Goal: Task Accomplishment & Management: Use online tool/utility

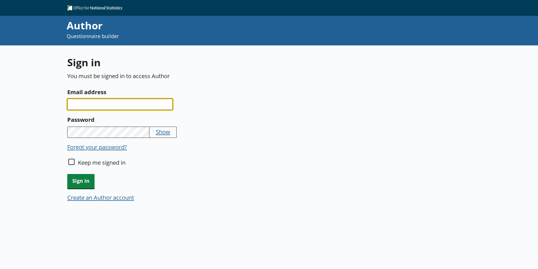
click at [141, 105] on input "Email address" at bounding box center [120, 104] width 106 height 11
type input "beth.umpleby@ons.gov.uk"
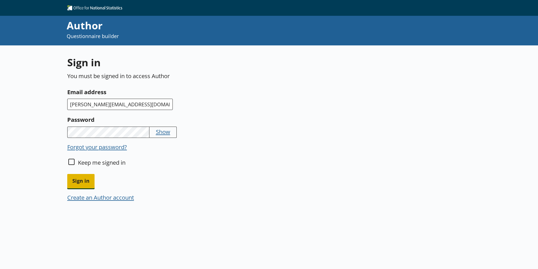
click at [83, 180] on span "Sign in" at bounding box center [80, 181] width 27 height 14
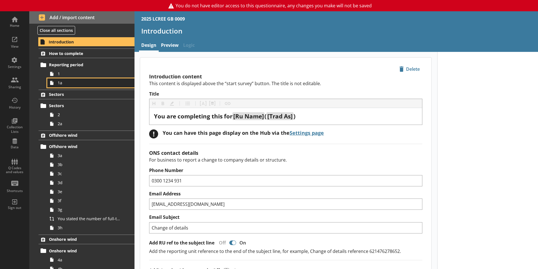
click at [64, 84] on span "1a" at bounding box center [89, 82] width 63 height 5
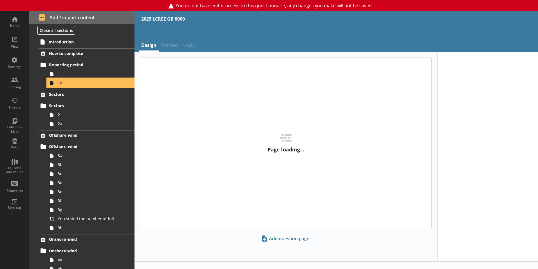
type textarea "x"
select select "ref_p_end_date"
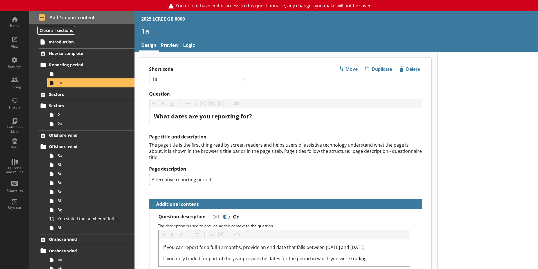
click at [176, 46] on link "Preview" at bounding box center [170, 46] width 22 height 12
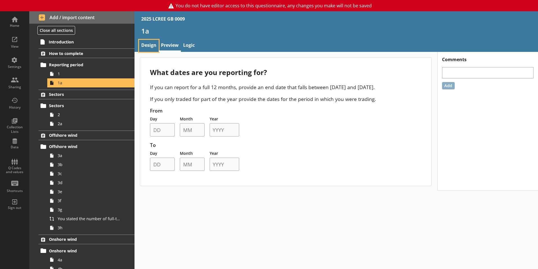
click at [149, 43] on link "Design" at bounding box center [149, 46] width 20 height 12
type textarea "x"
select select "ref_p_end_date"
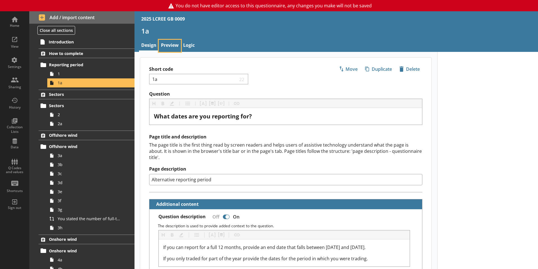
click at [170, 45] on link "Preview" at bounding box center [170, 46] width 22 height 12
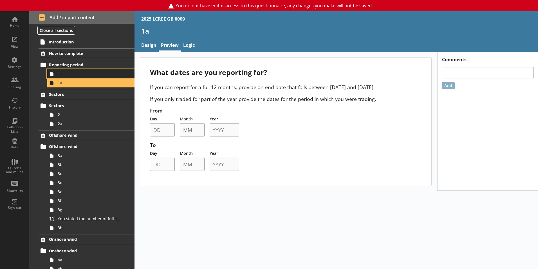
click at [65, 76] on span "1" at bounding box center [89, 73] width 63 height 5
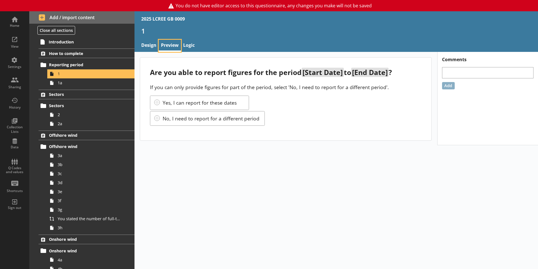
click at [171, 45] on link "Preview" at bounding box center [170, 46] width 22 height 12
click at [150, 46] on link "Design" at bounding box center [149, 46] width 20 height 12
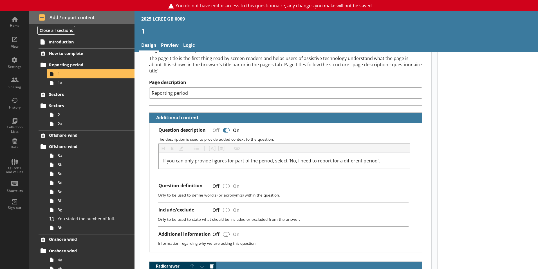
type textarea "x"
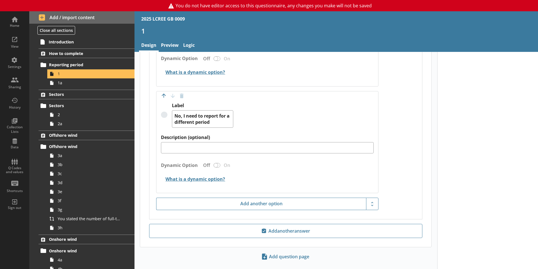
scroll to position [420, 0]
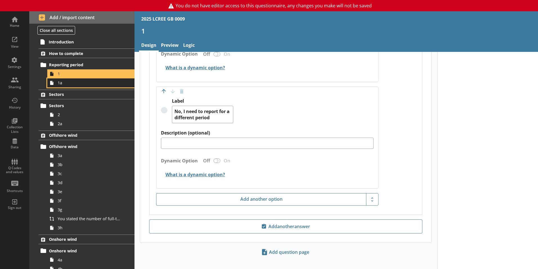
click at [80, 86] on link "1a" at bounding box center [90, 82] width 87 height 9
select select "ref_p_end_date"
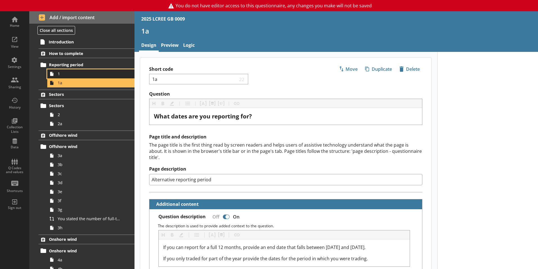
click at [87, 70] on link "1" at bounding box center [90, 73] width 87 height 9
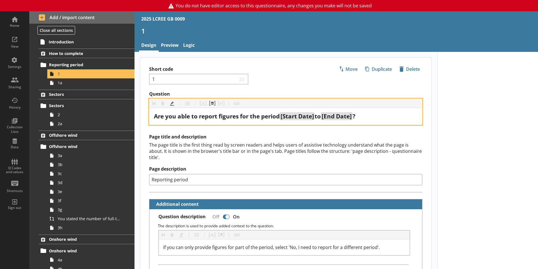
click at [303, 115] on span "[Start Date]" at bounding box center [298, 116] width 34 height 8
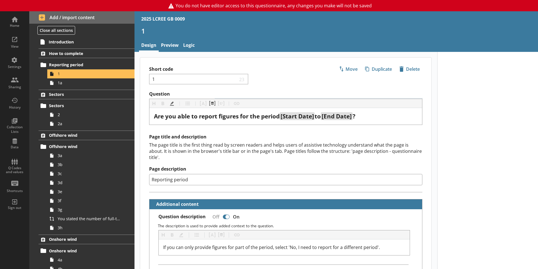
drag, startPoint x: 308, startPoint y: 117, endPoint x: 272, endPoint y: 89, distance: 45.2
click at [272, 89] on div "Short code 1 23 Move icon-copy Duplicate icon-delete Created with Sketch. Delete" at bounding box center [285, 74] width 291 height 34
click at [170, 46] on link "Preview" at bounding box center [170, 46] width 22 height 12
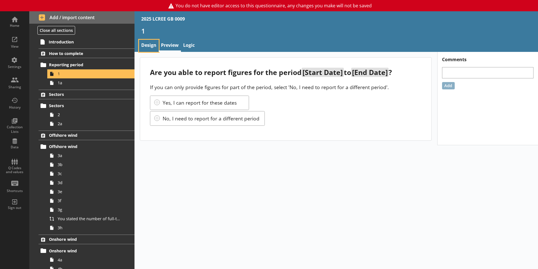
click at [155, 46] on link "Design" at bounding box center [149, 46] width 20 height 12
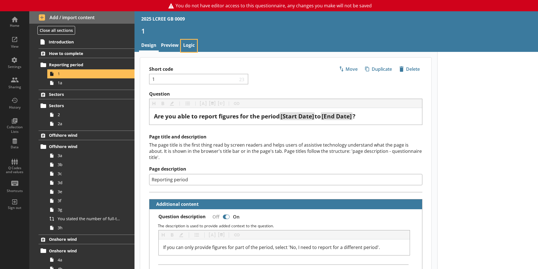
click at [192, 44] on link "Logic" at bounding box center [189, 46] width 16 height 12
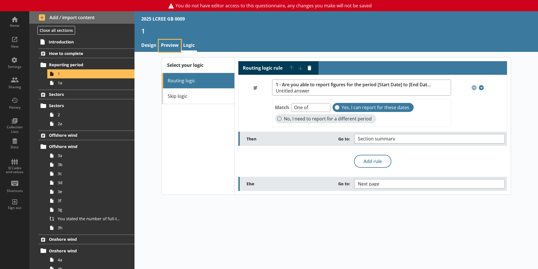
click at [168, 45] on link "Preview" at bounding box center [170, 46] width 22 height 12
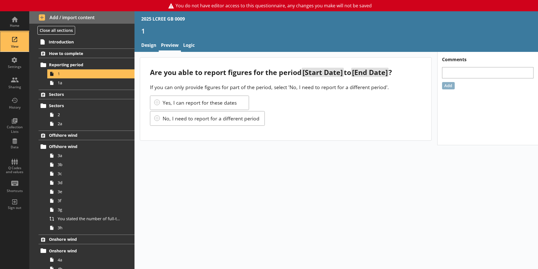
click at [9, 45] on div "View" at bounding box center [15, 46] width 20 height 5
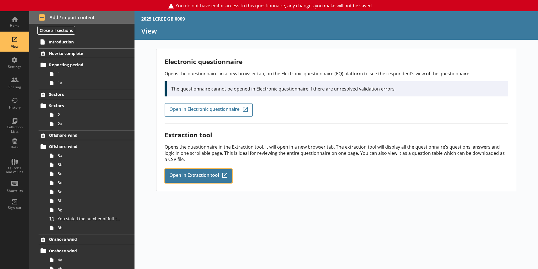
click at [197, 176] on span "Open in Extraction tool" at bounding box center [195, 176] width 50 height 6
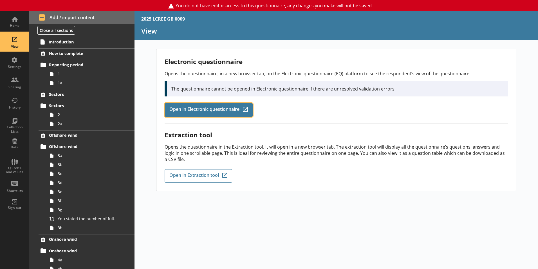
click at [226, 115] on link "Open in Electronic questionnaire Q-Codes_Icon Created with Sketch." at bounding box center [209, 110] width 88 height 14
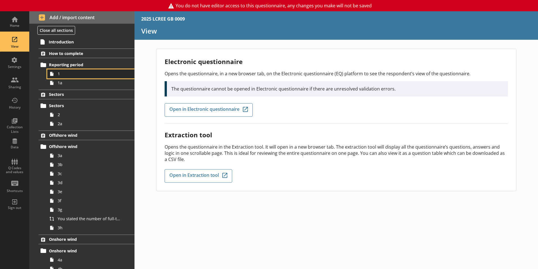
click at [86, 74] on span "1" at bounding box center [89, 73] width 63 height 5
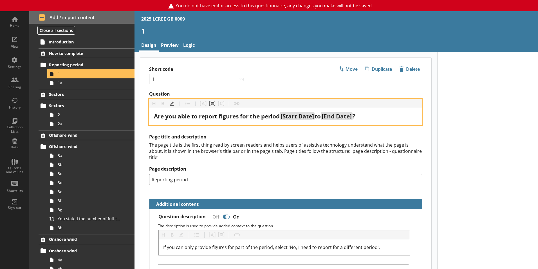
drag, startPoint x: 305, startPoint y: 117, endPoint x: 297, endPoint y: 117, distance: 7.6
click at [297, 117] on span "[Start Date]" at bounding box center [298, 116] width 34 height 8
click at [210, 103] on button "Pipe metadata" at bounding box center [212, 103] width 9 height 9
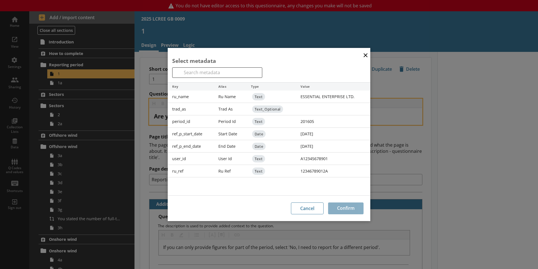
click at [313, 133] on div "2024-01-01" at bounding box center [333, 134] width 74 height 12
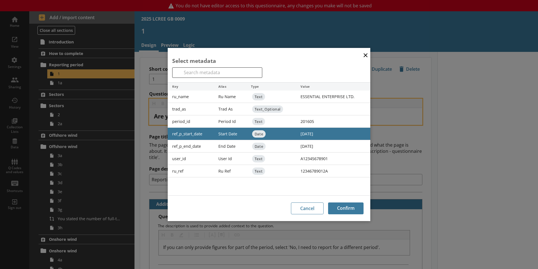
drag, startPoint x: 313, startPoint y: 133, endPoint x: 306, endPoint y: 133, distance: 6.5
click at [306, 133] on div "2024-01-01" at bounding box center [333, 134] width 74 height 12
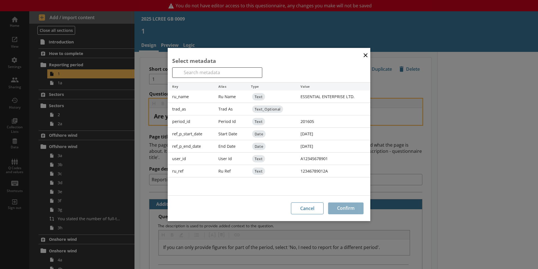
click at [367, 54] on button "×" at bounding box center [366, 54] width 8 height 13
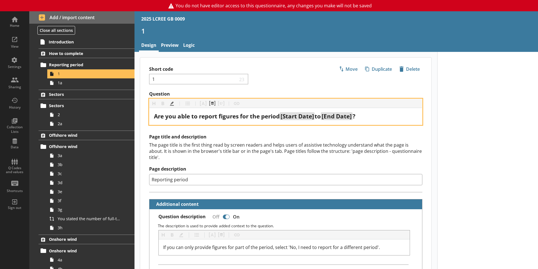
click at [202, 104] on div "Heading Heading Bold Bold Highlight Highlight List List Pipe answer Pipe answer…" at bounding box center [286, 103] width 273 height 9
click at [222, 174] on input "Reporting period" at bounding box center [285, 179] width 273 height 11
click at [211, 104] on button "Pipe metadata" at bounding box center [212, 103] width 9 height 9
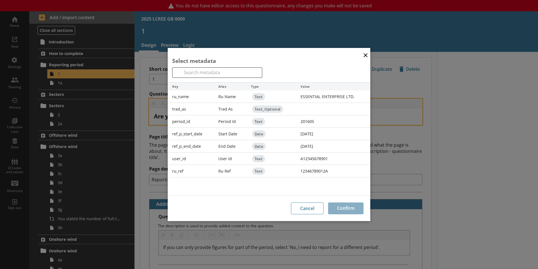
click at [309, 145] on div "2024-12-31" at bounding box center [333, 146] width 74 height 12
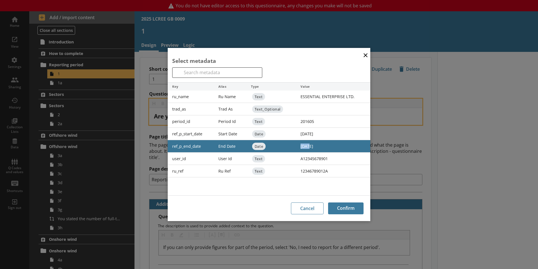
click at [309, 145] on div "2024-12-31" at bounding box center [333, 146] width 74 height 12
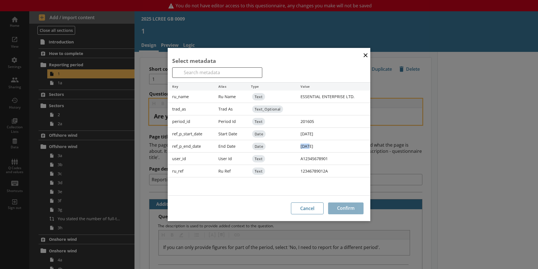
drag, startPoint x: 309, startPoint y: 145, endPoint x: 301, endPoint y: 144, distance: 8.2
click at [301, 144] on div "2024-12-31" at bounding box center [333, 146] width 74 height 12
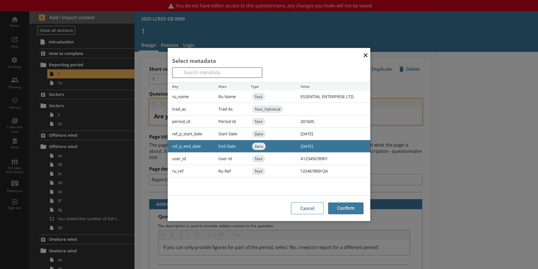
drag, startPoint x: 308, startPoint y: 144, endPoint x: 288, endPoint y: 148, distance: 20.7
click at [288, 148] on div "Date" at bounding box center [272, 146] width 50 height 12
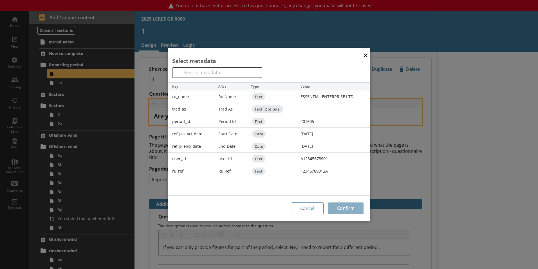
click at [288, 149] on div "Date" at bounding box center [272, 146] width 50 height 12
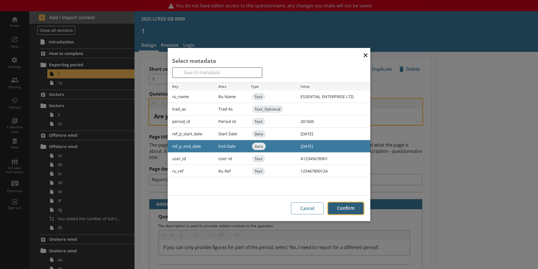
click at [340, 208] on button "Confirm" at bounding box center [345, 208] width 35 height 12
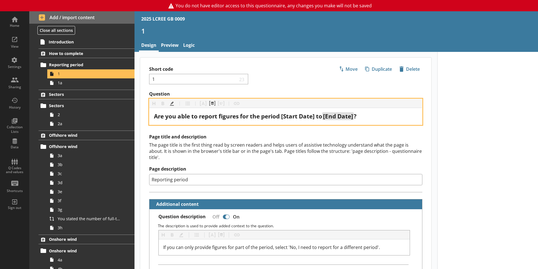
click at [374, 116] on div "Are you able to report figures for the period [Start Date] to [End Date] ?" at bounding box center [286, 116] width 264 height 8
click at [337, 119] on span "[End Date]" at bounding box center [338, 116] width 30 height 8
click at [311, 116] on span "Are you able to report figures for the period [Start Date] to" at bounding box center [238, 116] width 168 height 8
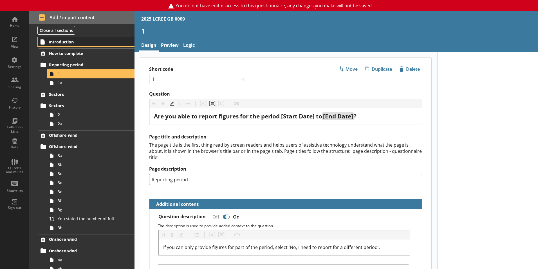
click at [81, 41] on span "Introduction" at bounding box center [83, 41] width 69 height 5
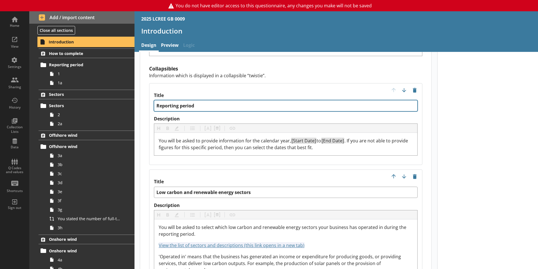
scroll to position [535, 0]
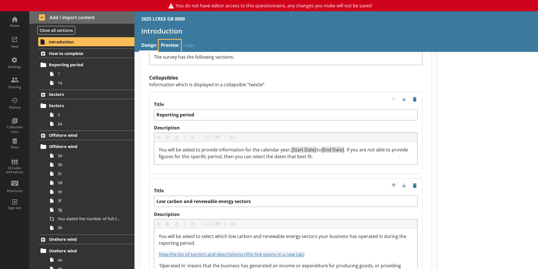
click at [168, 45] on link "Preview" at bounding box center [170, 46] width 22 height 12
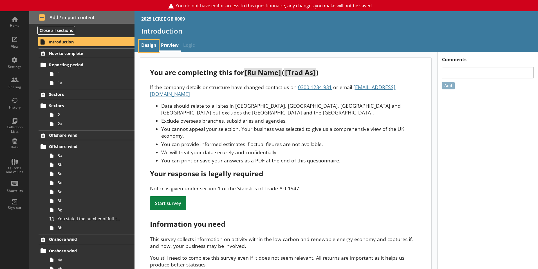
click at [154, 45] on link "Design" at bounding box center [149, 46] width 20 height 12
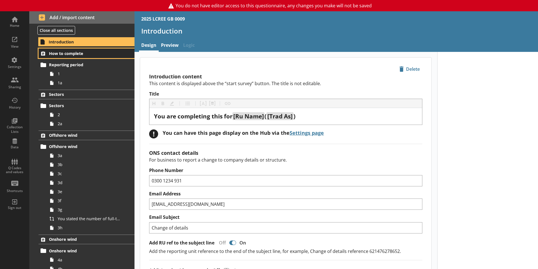
click at [92, 58] on link "How to complete" at bounding box center [87, 53] width 96 height 10
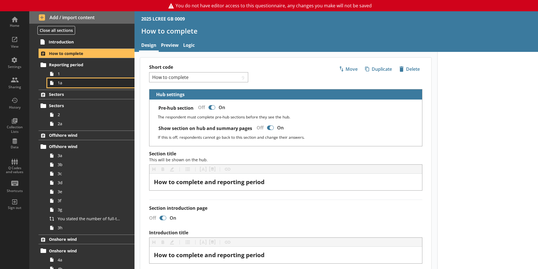
click at [74, 81] on span "1a" at bounding box center [89, 82] width 63 height 5
type textarea "x"
select select "ref_p_end_date"
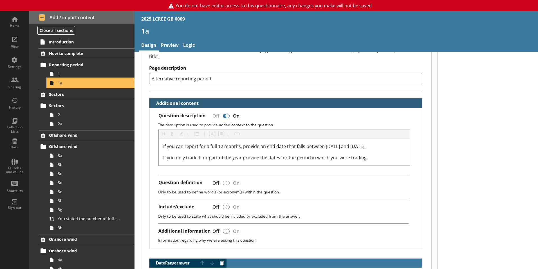
scroll to position [84, 0]
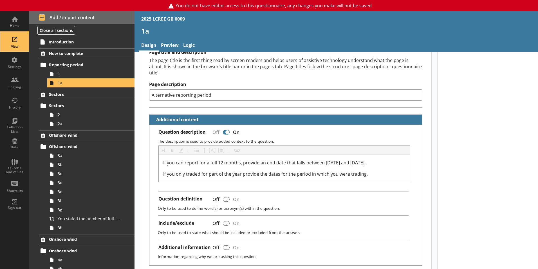
click at [19, 45] on div "View" at bounding box center [15, 46] width 20 height 5
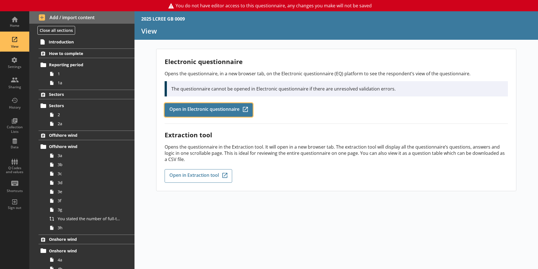
click at [214, 112] on span "Open in Electronic questionnaire" at bounding box center [205, 110] width 70 height 6
click at [209, 110] on span "Open in Electronic questionnaire" at bounding box center [205, 110] width 70 height 6
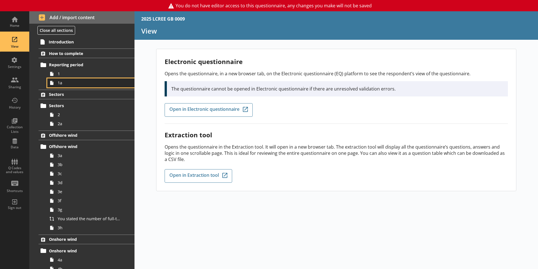
click at [59, 83] on span "1a" at bounding box center [89, 82] width 63 height 5
type textarea "x"
select select "ref_p_end_date"
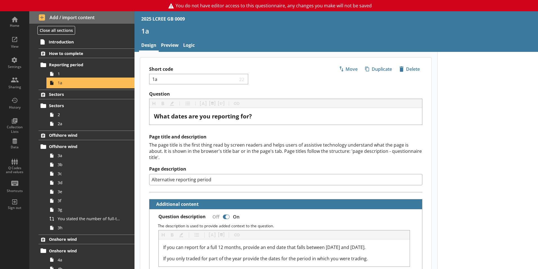
type textarea "x"
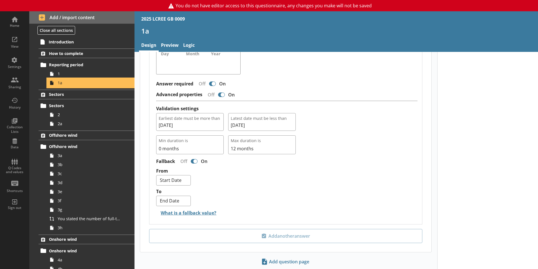
scroll to position [431, 0]
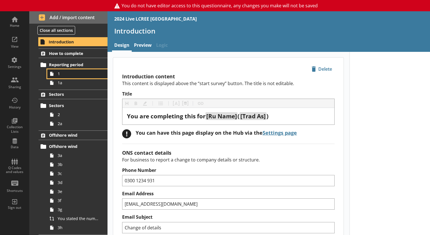
click at [71, 75] on span "1" at bounding box center [79, 73] width 42 height 5
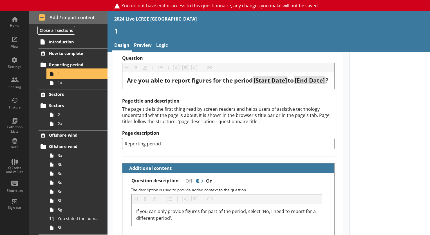
scroll to position [28, 0]
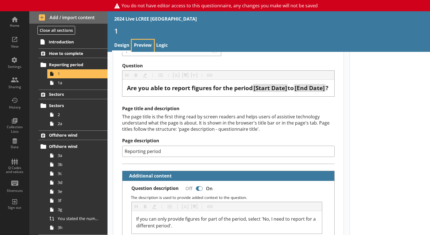
click at [148, 48] on link "Preview" at bounding box center [143, 46] width 22 height 12
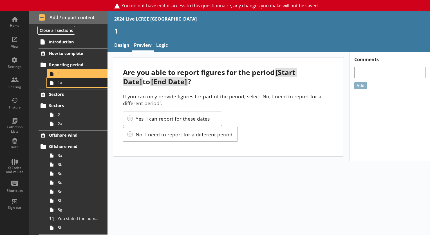
click at [81, 84] on span "1a" at bounding box center [79, 82] width 42 height 5
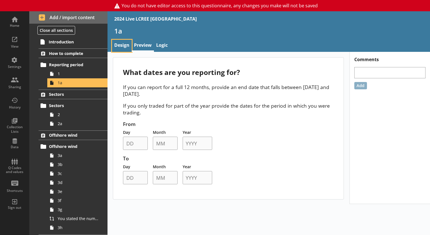
click at [121, 46] on link "Design" at bounding box center [122, 46] width 20 height 12
type textarea "x"
select select "ref_p_end_date"
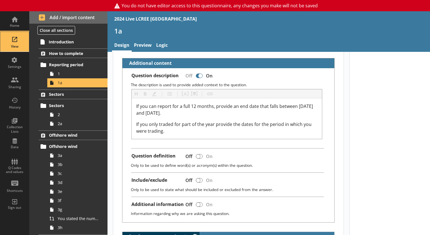
click at [16, 43] on div "View" at bounding box center [15, 42] width 20 height 20
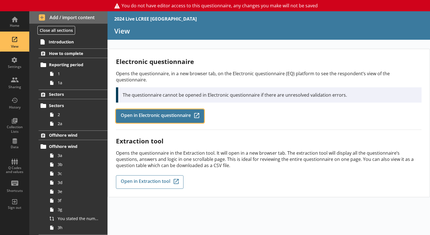
click at [165, 112] on link "Open in Electronic questionnaire Q-Codes_Icon Created with Sketch." at bounding box center [160, 116] width 88 height 14
click at [142, 113] on span "Open in Electronic questionnaire" at bounding box center [156, 116] width 70 height 6
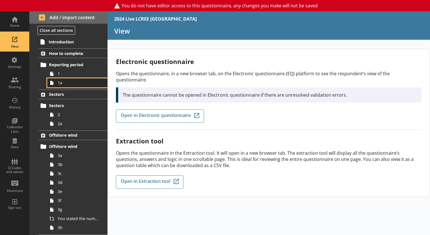
click at [68, 82] on span "1a" at bounding box center [79, 82] width 42 height 5
type textarea "x"
select select "ref_p_end_date"
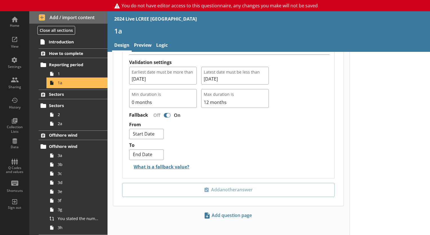
scroll to position [452, 0]
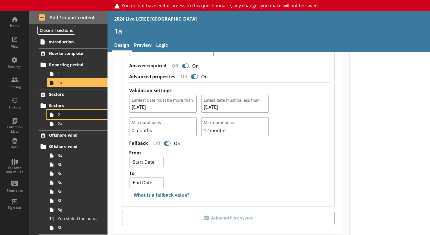
click at [67, 113] on span "2" at bounding box center [79, 114] width 42 height 5
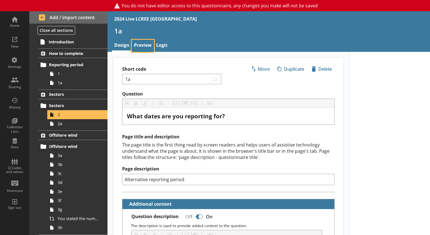
click at [139, 47] on link "Preview" at bounding box center [143, 46] width 22 height 12
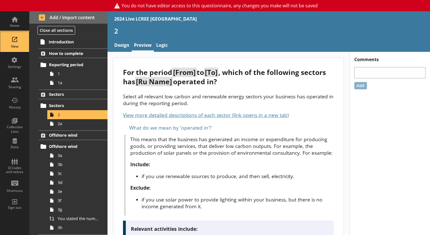
click at [10, 48] on div "View" at bounding box center [15, 46] width 20 height 5
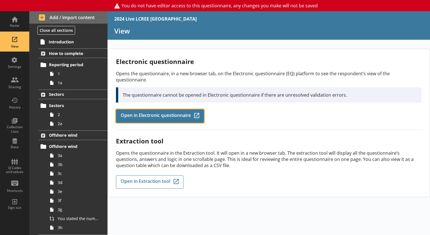
click at [142, 113] on span "Open in Electronic questionnaire" at bounding box center [156, 116] width 70 height 6
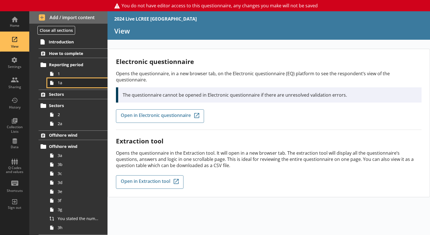
click at [73, 84] on span "1a" at bounding box center [79, 82] width 42 height 5
type textarea "x"
select select "ref_p_end_date"
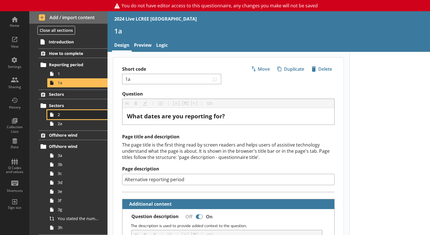
click at [66, 111] on link "2" at bounding box center [77, 114] width 60 height 9
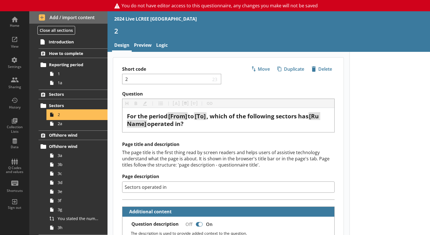
type textarea "x"
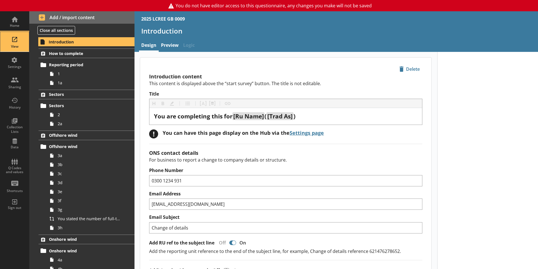
click at [14, 42] on div "View" at bounding box center [15, 42] width 20 height 20
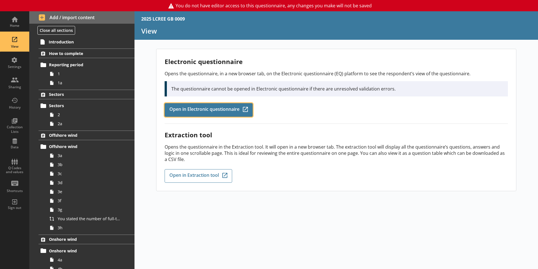
click at [215, 112] on span "Open in Electronic questionnaire" at bounding box center [205, 110] width 70 height 6
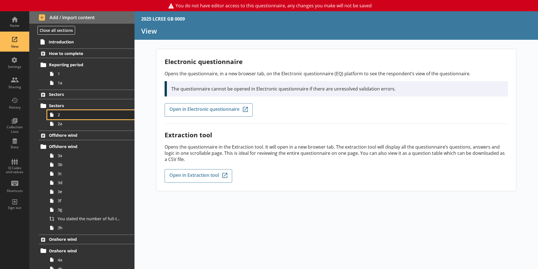
click at [71, 115] on span "2" at bounding box center [89, 114] width 63 height 5
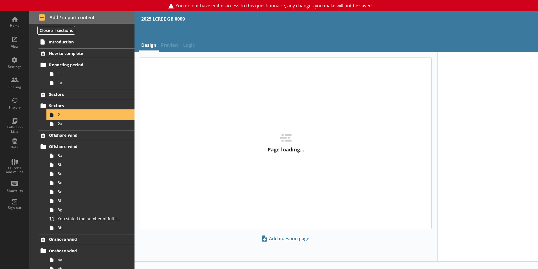
type textarea "x"
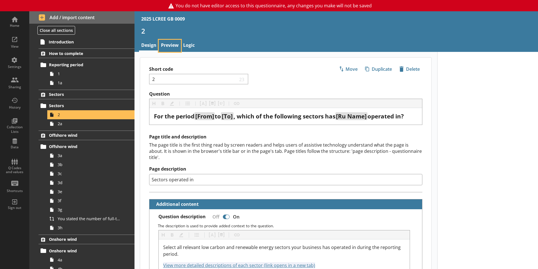
click at [171, 46] on link "Preview" at bounding box center [170, 46] width 22 height 12
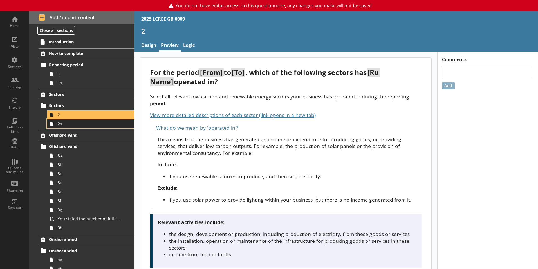
click at [99, 121] on span "2a" at bounding box center [89, 123] width 63 height 5
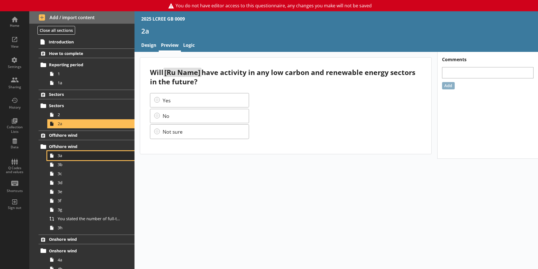
click at [82, 158] on span "3a" at bounding box center [89, 155] width 63 height 5
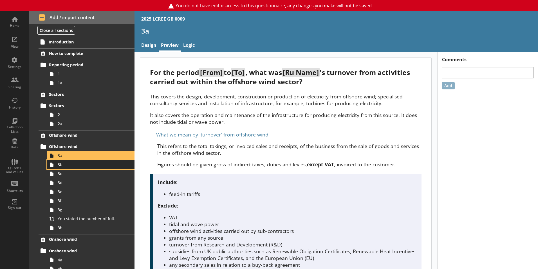
click at [77, 168] on link "3b" at bounding box center [90, 164] width 87 height 9
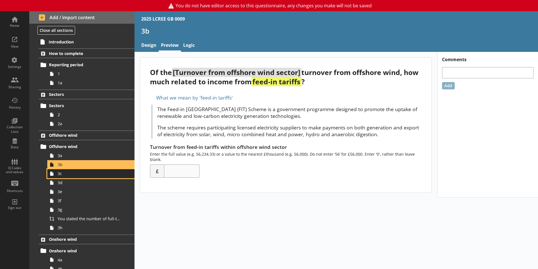
click at [74, 176] on span "3c" at bounding box center [89, 173] width 63 height 5
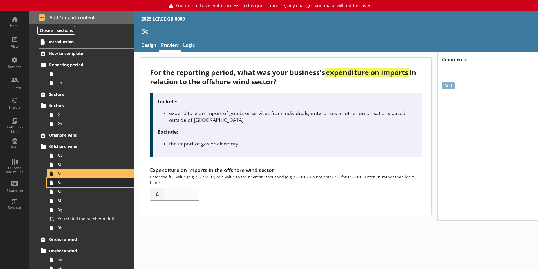
click at [86, 185] on span "3d" at bounding box center [89, 182] width 63 height 5
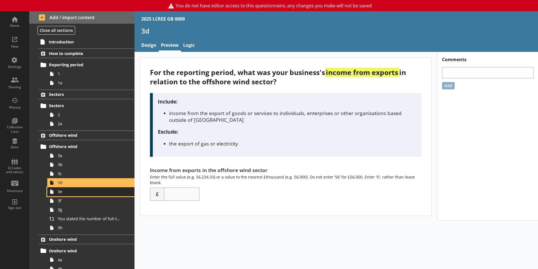
click at [81, 194] on link "3e" at bounding box center [90, 191] width 87 height 9
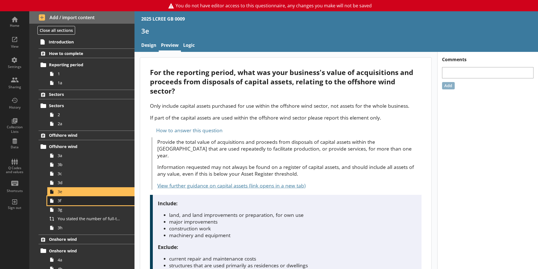
click at [81, 204] on link "3f" at bounding box center [90, 200] width 87 height 9
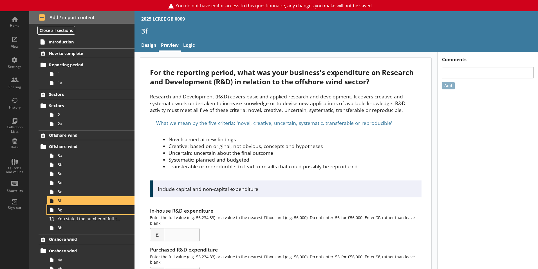
click at [78, 213] on link "3g" at bounding box center [90, 209] width 87 height 9
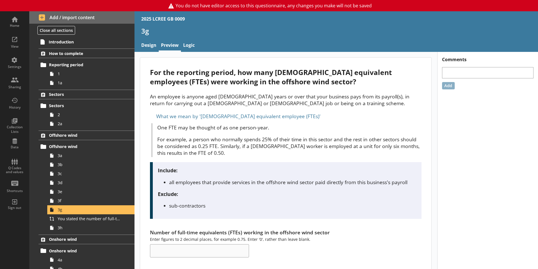
click at [72, 230] on span "3h" at bounding box center [89, 227] width 63 height 5
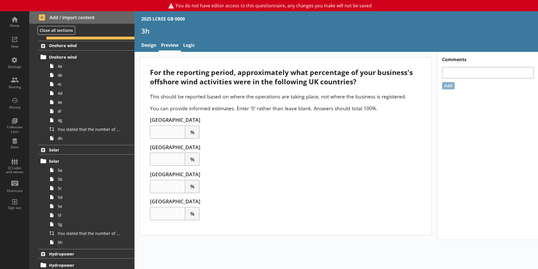
scroll to position [197, 0]
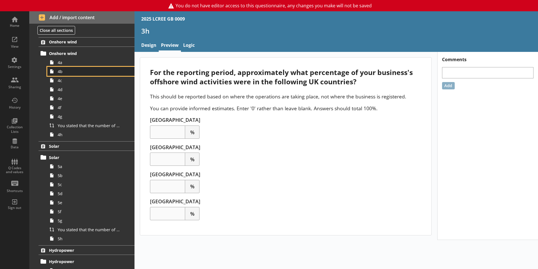
click at [73, 67] on link "4b" at bounding box center [90, 71] width 87 height 9
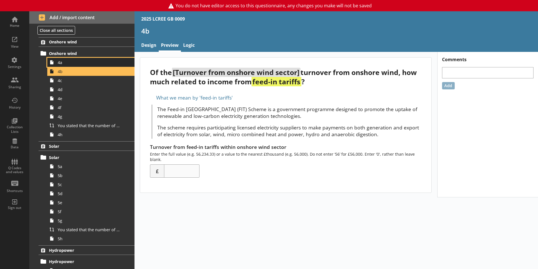
click at [71, 62] on span "4a" at bounding box center [89, 62] width 63 height 5
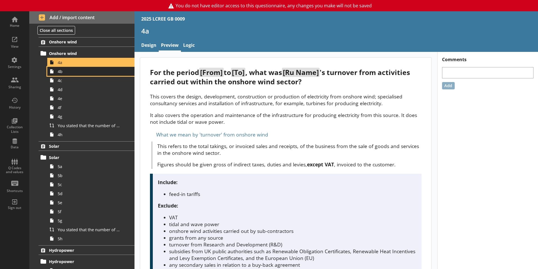
click at [78, 75] on link "4b" at bounding box center [90, 71] width 87 height 9
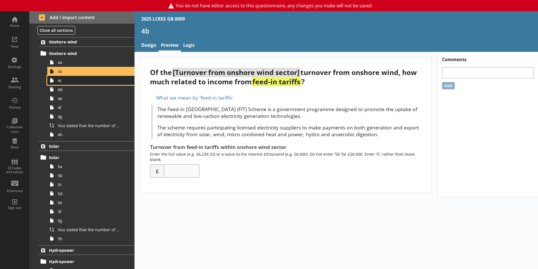
click at [79, 83] on link "4c" at bounding box center [90, 80] width 87 height 9
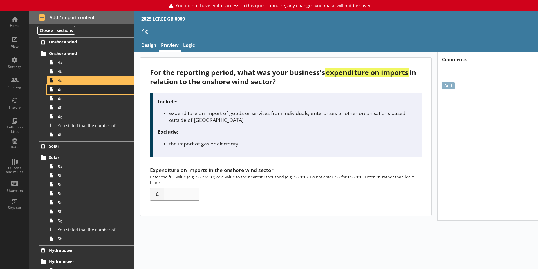
click at [78, 91] on span "4d" at bounding box center [89, 89] width 63 height 5
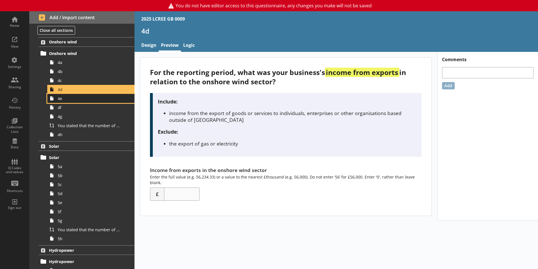
click at [77, 99] on span "4e" at bounding box center [89, 98] width 63 height 5
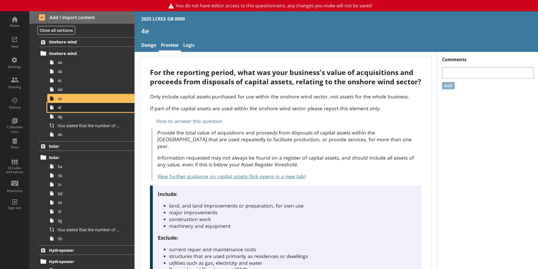
click at [74, 108] on span "4f" at bounding box center [89, 107] width 63 height 5
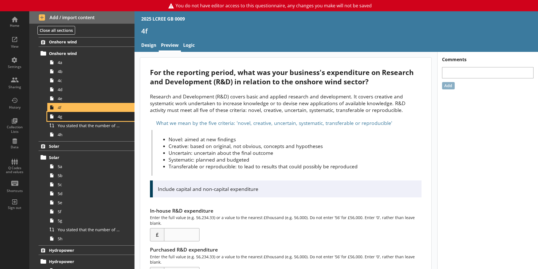
click at [73, 116] on span "4g" at bounding box center [89, 116] width 63 height 5
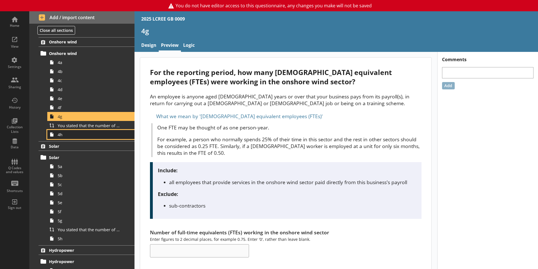
click at [73, 137] on span "4h" at bounding box center [89, 134] width 63 height 5
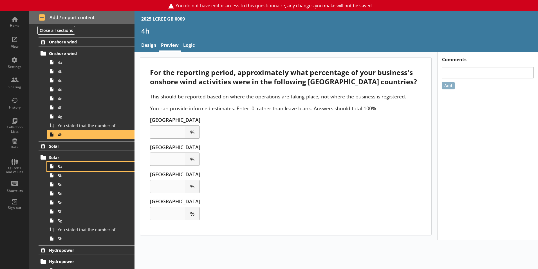
click at [73, 168] on span "5a" at bounding box center [89, 166] width 63 height 5
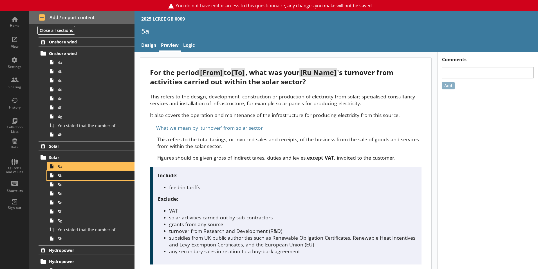
click at [73, 179] on link "5b" at bounding box center [90, 175] width 87 height 9
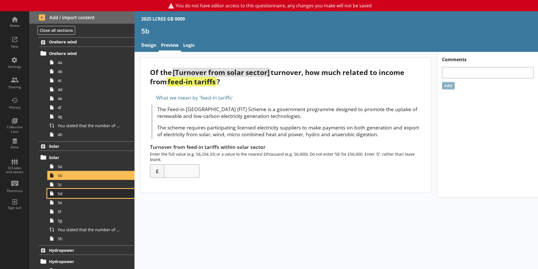
click at [73, 189] on link "5d" at bounding box center [90, 193] width 87 height 9
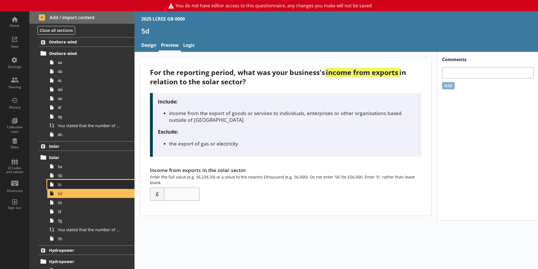
click at [72, 186] on span "5c" at bounding box center [89, 184] width 63 height 5
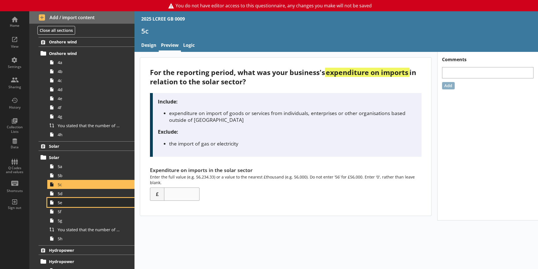
click at [71, 205] on span "5e" at bounding box center [89, 202] width 63 height 5
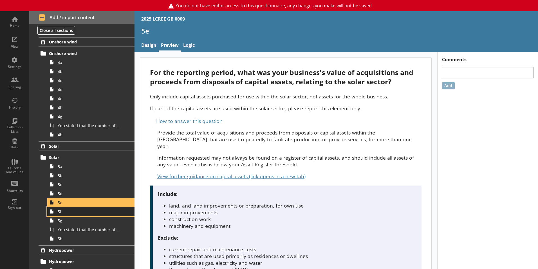
click at [70, 213] on span "5f" at bounding box center [89, 211] width 63 height 5
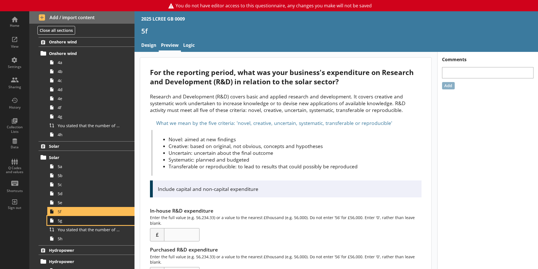
click at [71, 222] on span "5g" at bounding box center [89, 220] width 63 height 5
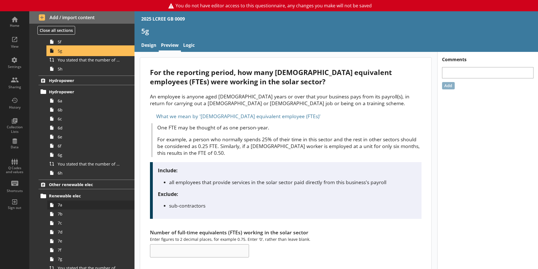
scroll to position [394, 0]
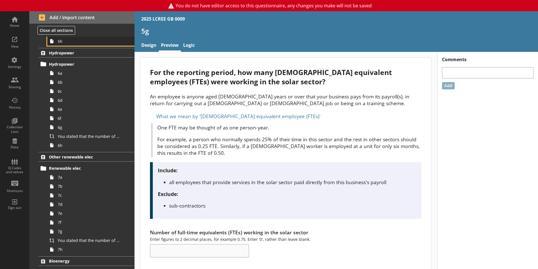
click at [87, 44] on link "5h" at bounding box center [90, 41] width 87 height 9
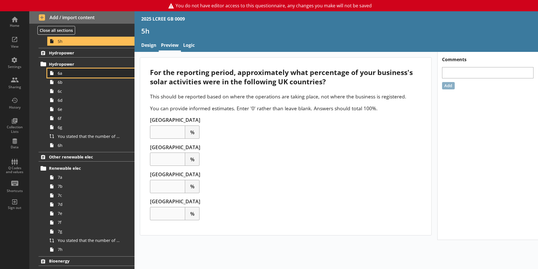
click at [84, 75] on span "6a" at bounding box center [89, 72] width 63 height 5
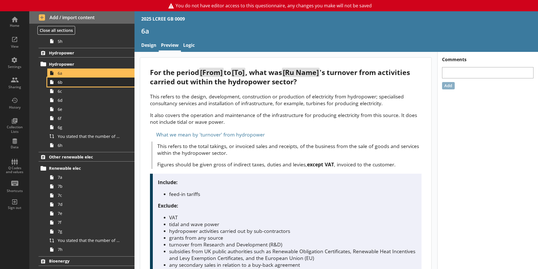
click at [83, 82] on span "6b" at bounding box center [89, 81] width 63 height 5
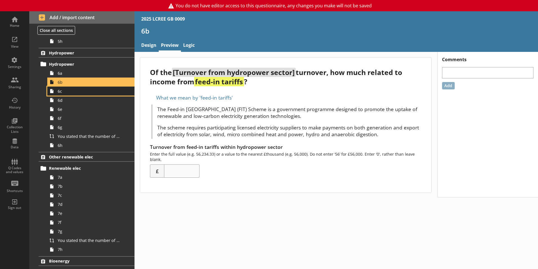
click at [80, 93] on span "6c" at bounding box center [89, 90] width 63 height 5
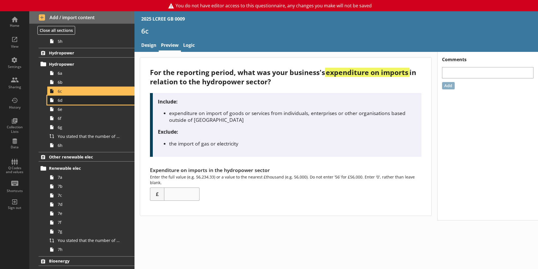
click at [80, 103] on link "6d" at bounding box center [90, 99] width 87 height 9
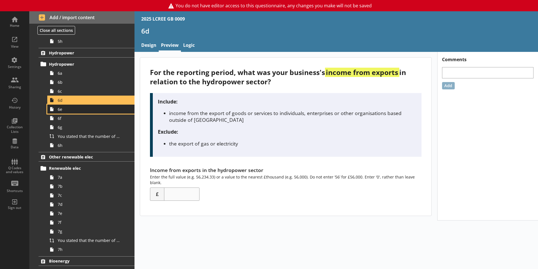
click at [78, 112] on span "6e" at bounding box center [89, 108] width 63 height 5
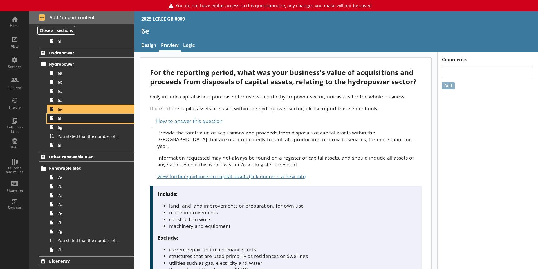
click at [77, 119] on span "6f" at bounding box center [89, 117] width 63 height 5
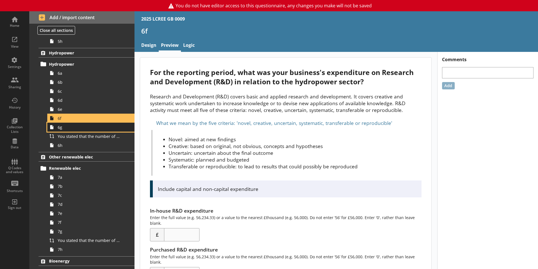
click at [77, 128] on span "6g" at bounding box center [89, 126] width 63 height 5
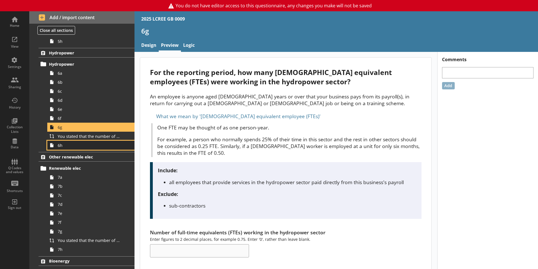
click at [73, 146] on span "6h" at bounding box center [89, 144] width 63 height 5
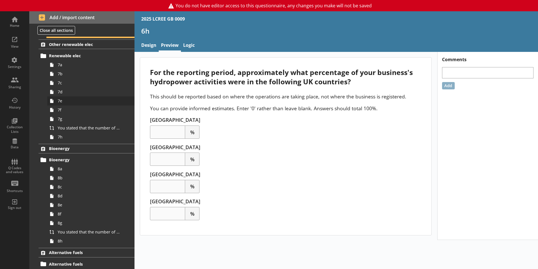
scroll to position [507, 0]
click at [77, 67] on span "7a" at bounding box center [89, 64] width 63 height 5
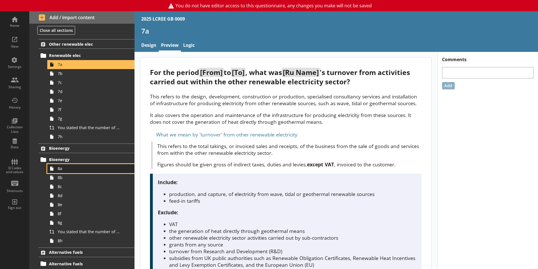
click at [65, 169] on span "8a" at bounding box center [89, 168] width 63 height 5
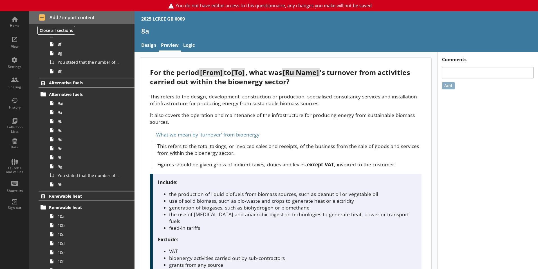
scroll to position [704, 0]
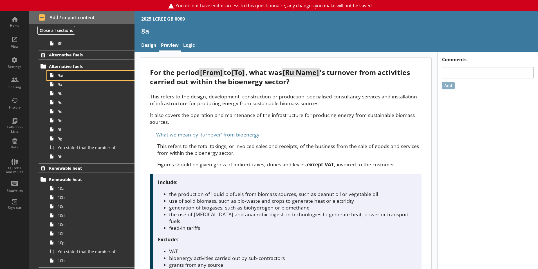
click at [76, 74] on span "9ai" at bounding box center [89, 75] width 63 height 5
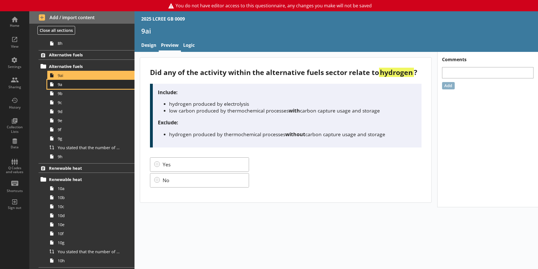
click at [73, 86] on span "9a" at bounding box center [89, 84] width 63 height 5
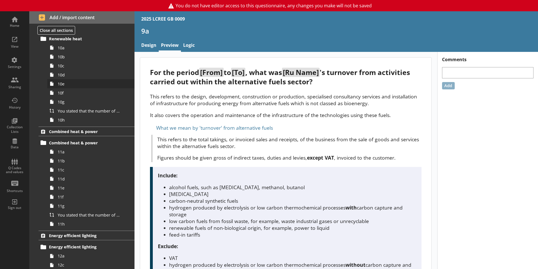
scroll to position [845, 0]
click at [72, 52] on link "10b" at bounding box center [90, 56] width 87 height 9
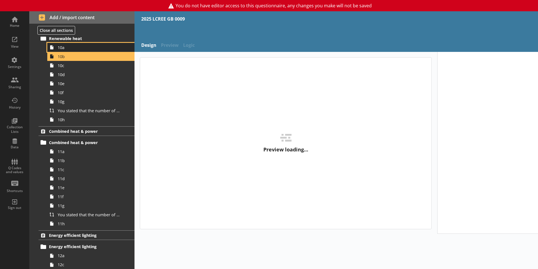
click at [72, 48] on span "10a" at bounding box center [89, 47] width 63 height 5
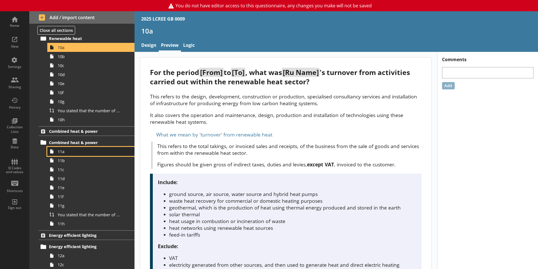
click at [66, 151] on span "11a" at bounding box center [89, 151] width 63 height 5
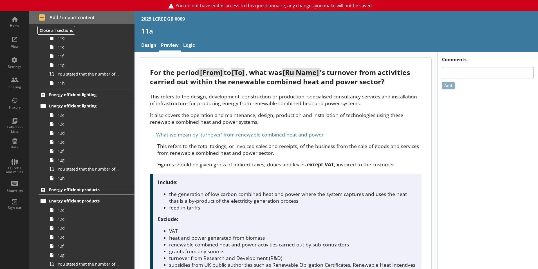
scroll to position [986, 0]
click at [79, 117] on link "12a" at bounding box center [90, 114] width 87 height 9
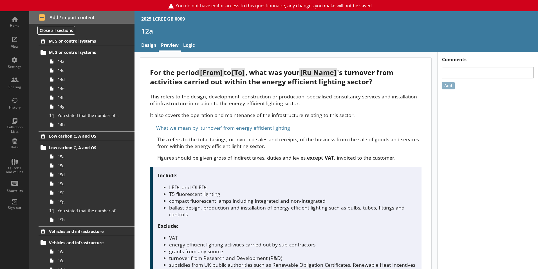
scroll to position [1239, 0]
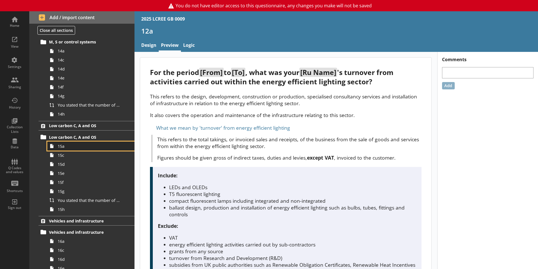
click at [75, 146] on span "15a" at bounding box center [89, 145] width 63 height 5
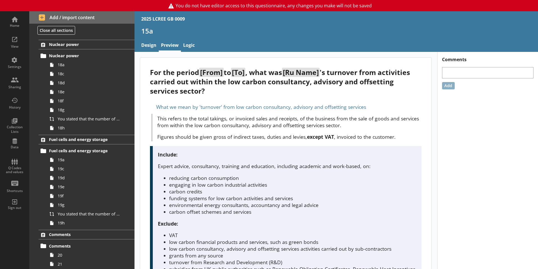
scroll to position [1618, 0]
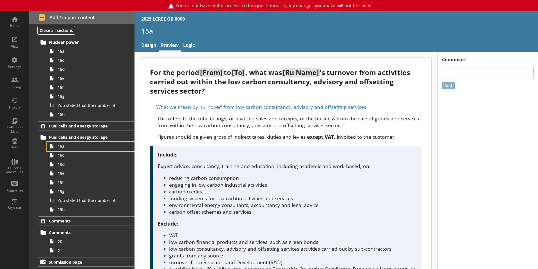
click at [75, 146] on span "19a" at bounding box center [89, 145] width 63 height 5
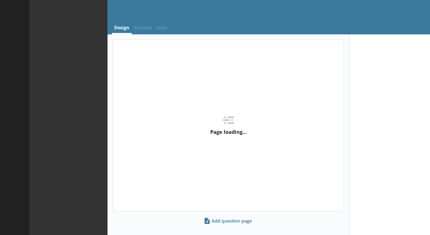
select select "ref_p_end_date"
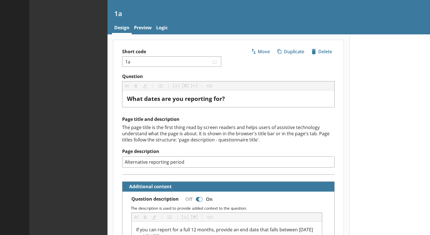
type textarea "x"
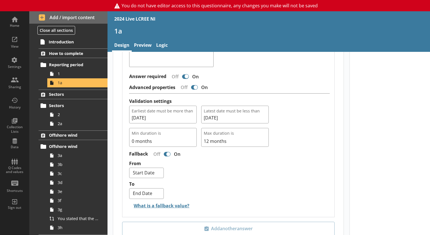
scroll to position [424, 0]
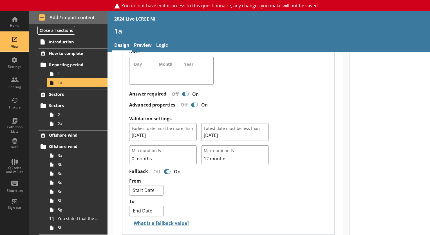
click at [15, 49] on div "View" at bounding box center [15, 42] width 20 height 20
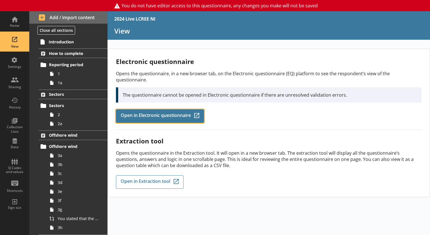
click at [143, 113] on span "Open in Electronic questionnaire" at bounding box center [156, 116] width 70 height 6
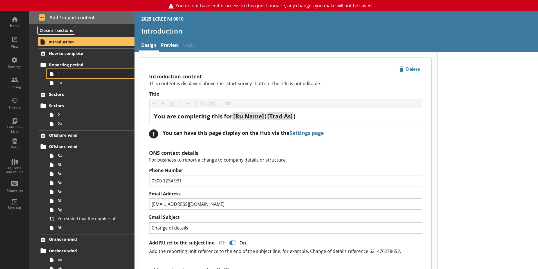
click at [86, 74] on span "1" at bounding box center [89, 73] width 63 height 5
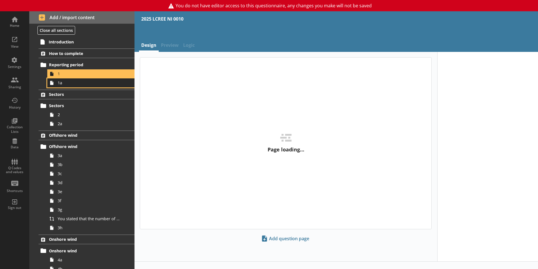
click at [86, 83] on span "1a" at bounding box center [89, 82] width 63 height 5
type textarea "x"
select select "ref_p_end_date"
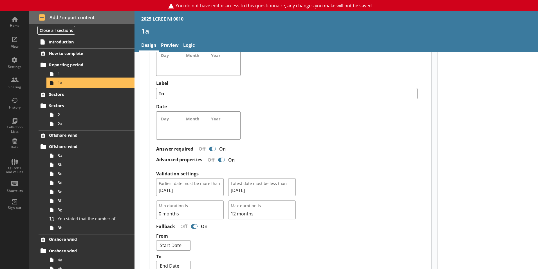
scroll to position [366, 0]
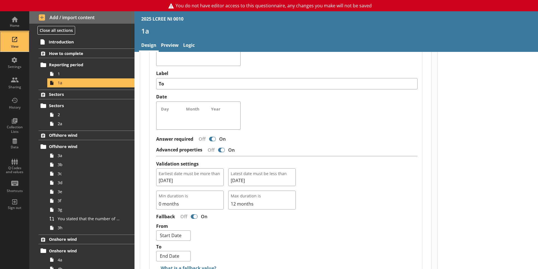
click at [25, 44] on link "View" at bounding box center [14, 42] width 29 height 20
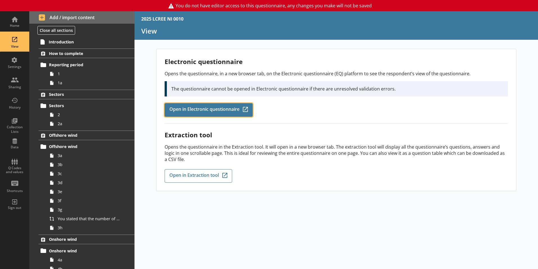
click at [187, 108] on span "Open in Electronic questionnaire" at bounding box center [205, 110] width 70 height 6
